Goal: Complete application form

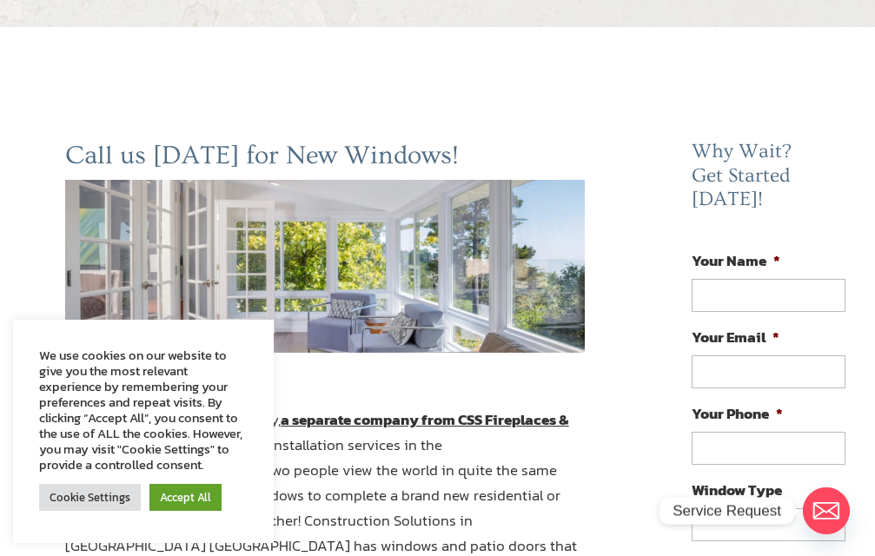
scroll to position [347, 0]
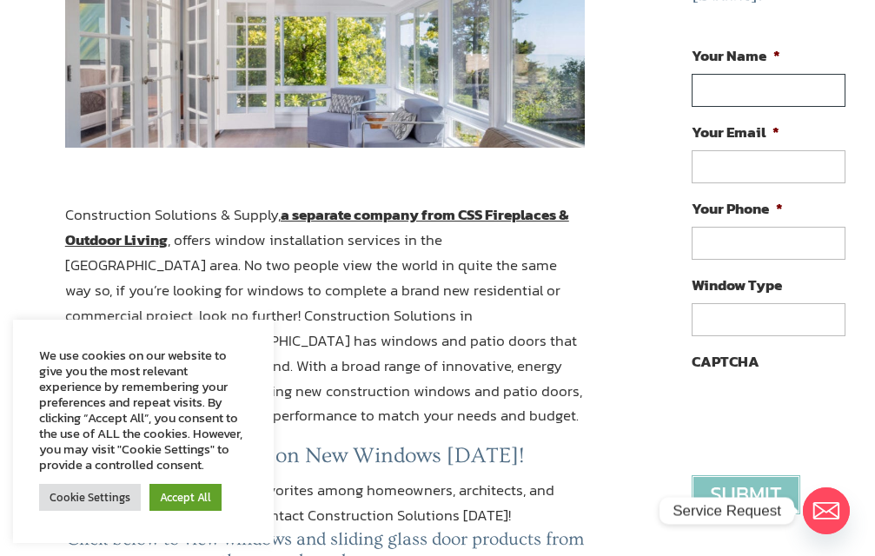
click at [789, 74] on input "Your Name *" at bounding box center [767, 90] width 153 height 33
type input "Eleanor Horwitz"
type input "eleanorhorwitzmk.t@gmail.com"
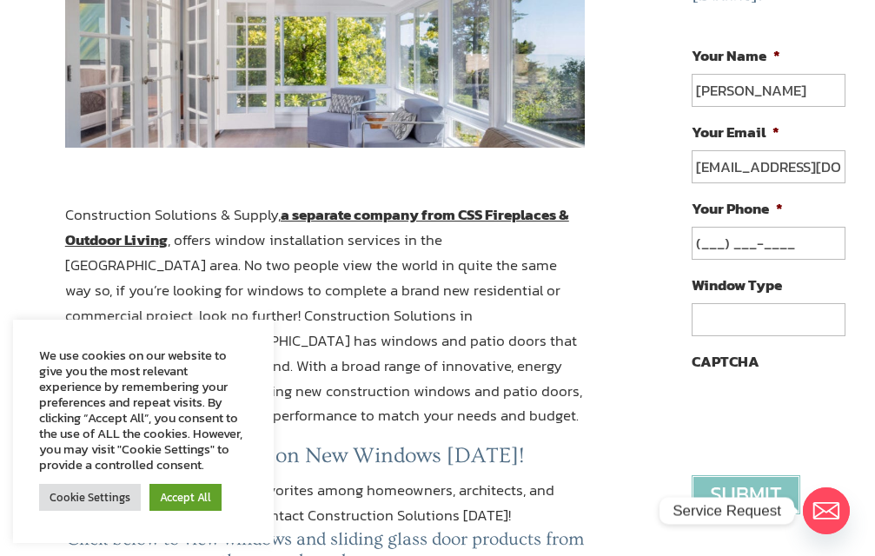
click at [743, 227] on input "(___) ___-____" at bounding box center [767, 243] width 153 height 33
type input "(410) 201-2012"
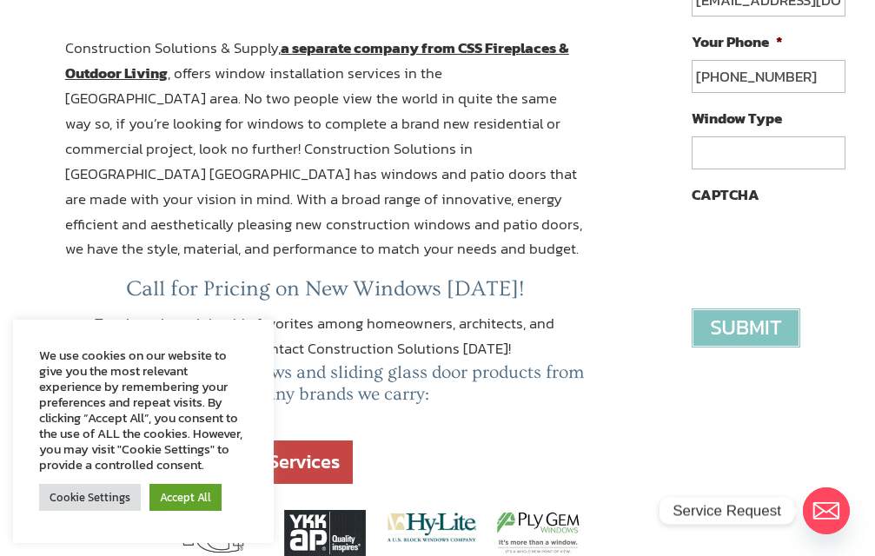
scroll to position [521, 0]
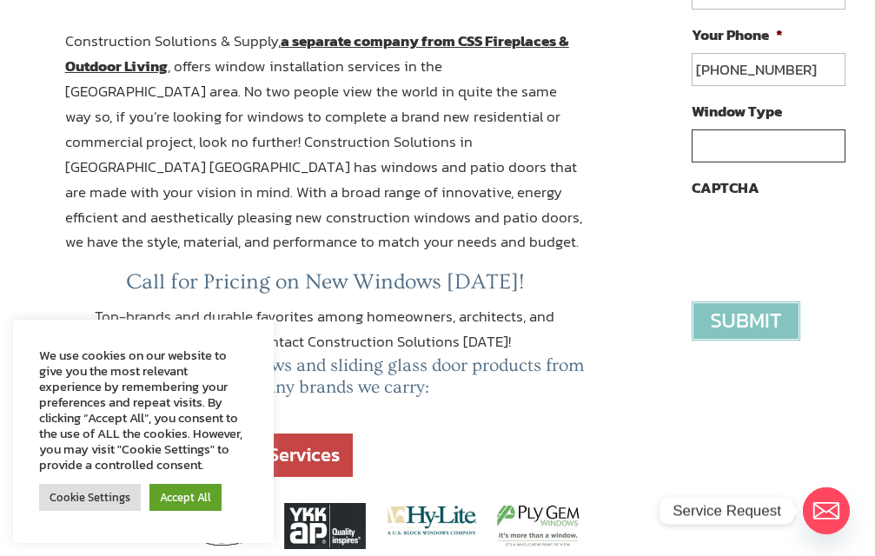
click at [756, 129] on input "Window Type" at bounding box center [767, 145] width 153 height 33
paste input "Hello, I would like to offer some suggestions for your website. No cost, no cat…"
type input "Hello, I would like to offer some suggestions for your website. No cost, no cat…"
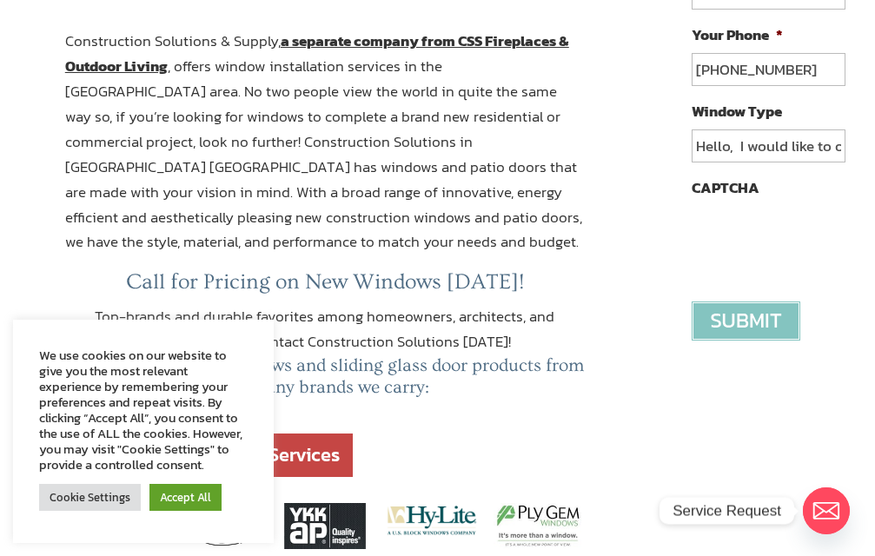
click at [736, 301] on input "image" at bounding box center [745, 320] width 109 height 39
